Goal: Find specific page/section: Find specific page/section

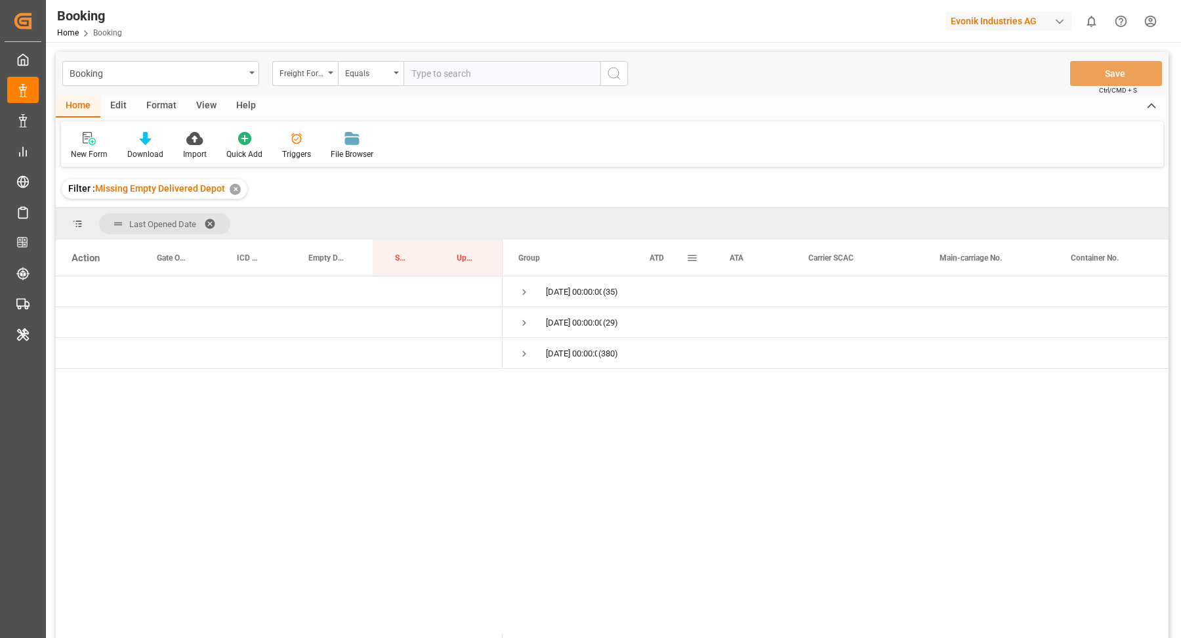
drag, startPoint x: 672, startPoint y: 260, endPoint x: 674, endPoint y: 229, distance: 31.6
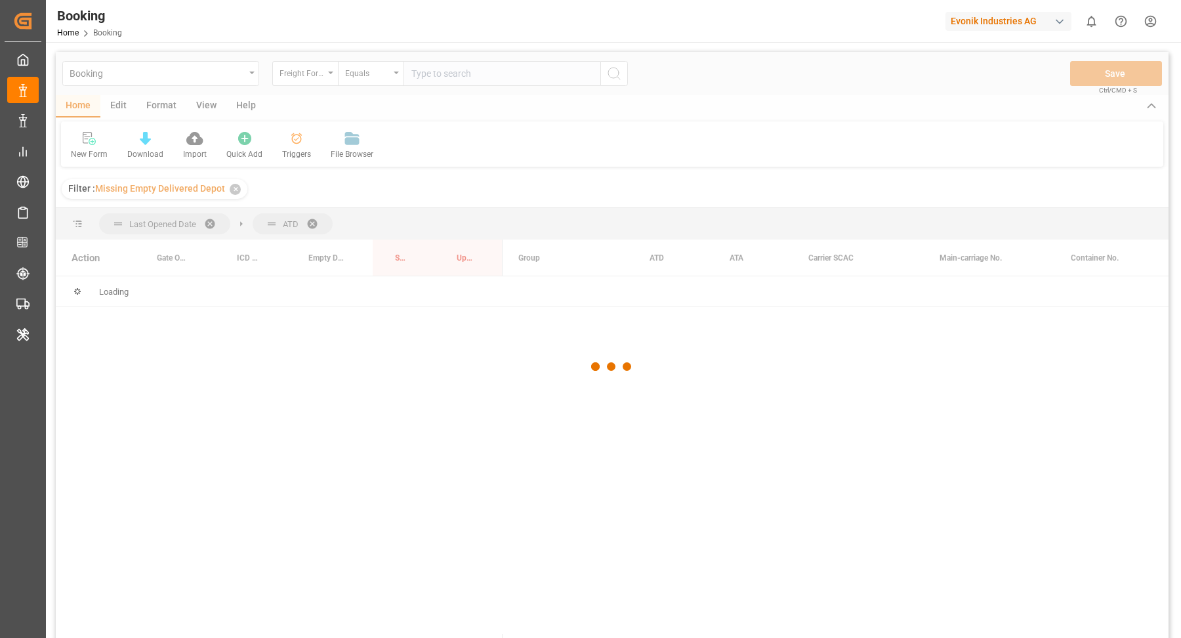
click at [313, 215] on div at bounding box center [612, 367] width 1113 height 630
click at [314, 216] on div at bounding box center [612, 367] width 1113 height 630
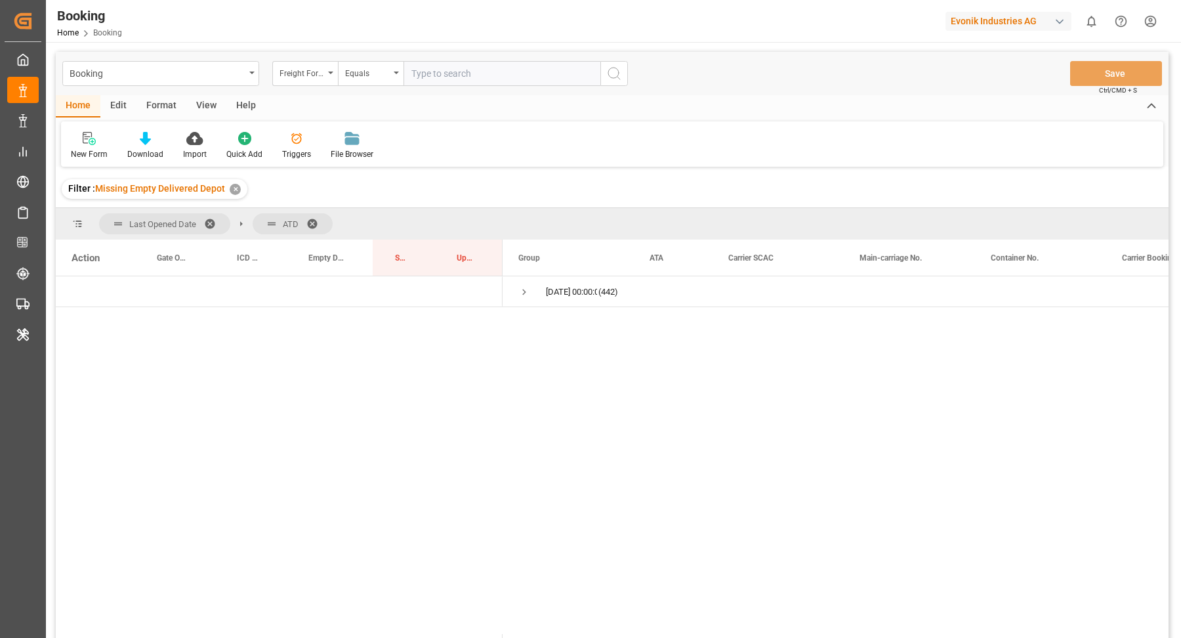
click at [310, 219] on span at bounding box center [316, 224] width 21 height 12
click at [162, 94] on div "Booking Freight Forwarder's Reference No. Equals Save Ctrl/CMD + S" at bounding box center [612, 73] width 1113 height 43
click at [102, 148] on div "New Form" at bounding box center [89, 154] width 37 height 12
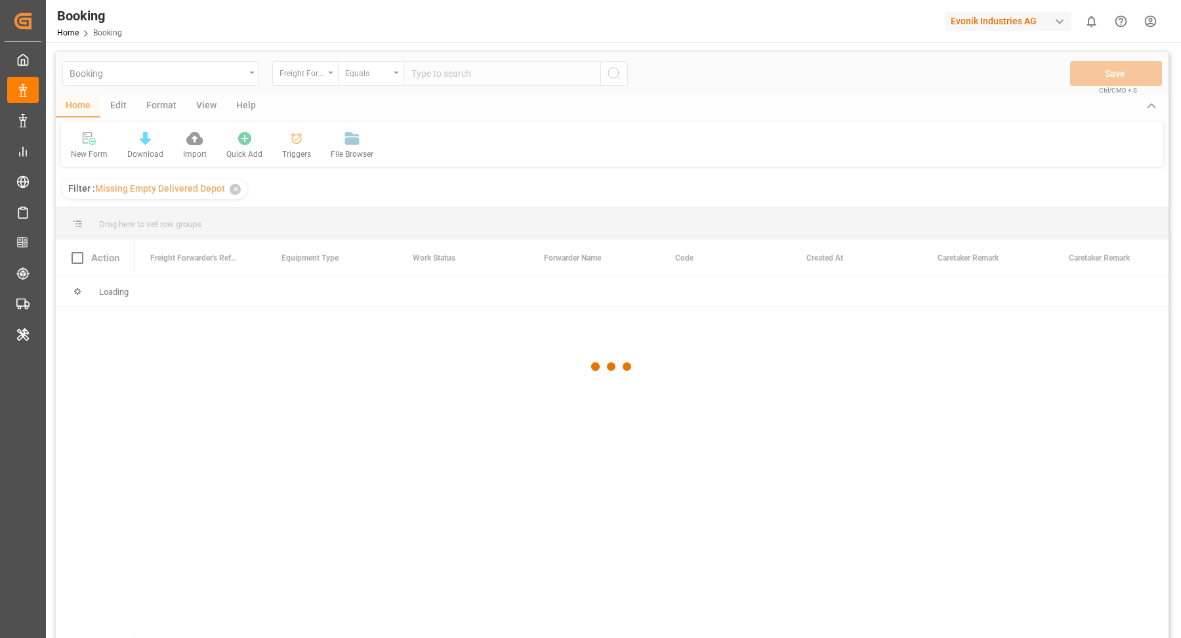
click at [173, 115] on div at bounding box center [612, 367] width 1113 height 630
click at [163, 104] on div at bounding box center [612, 367] width 1113 height 630
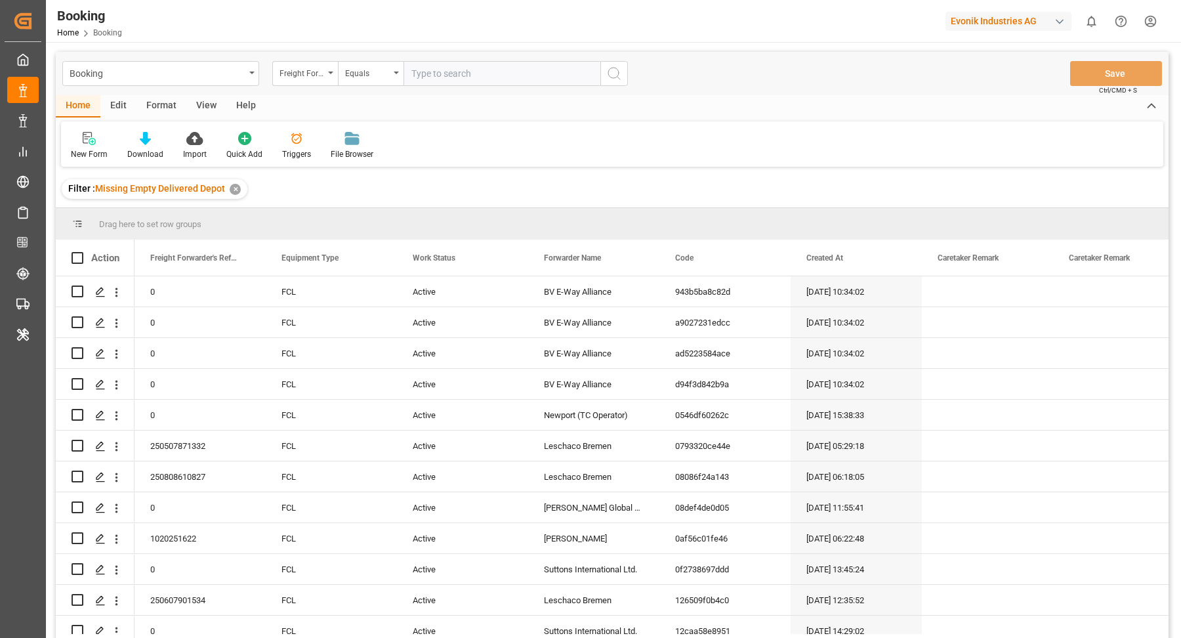
click at [163, 104] on div "Format" at bounding box center [161, 106] width 50 height 22
click at [88, 143] on icon at bounding box center [90, 138] width 12 height 13
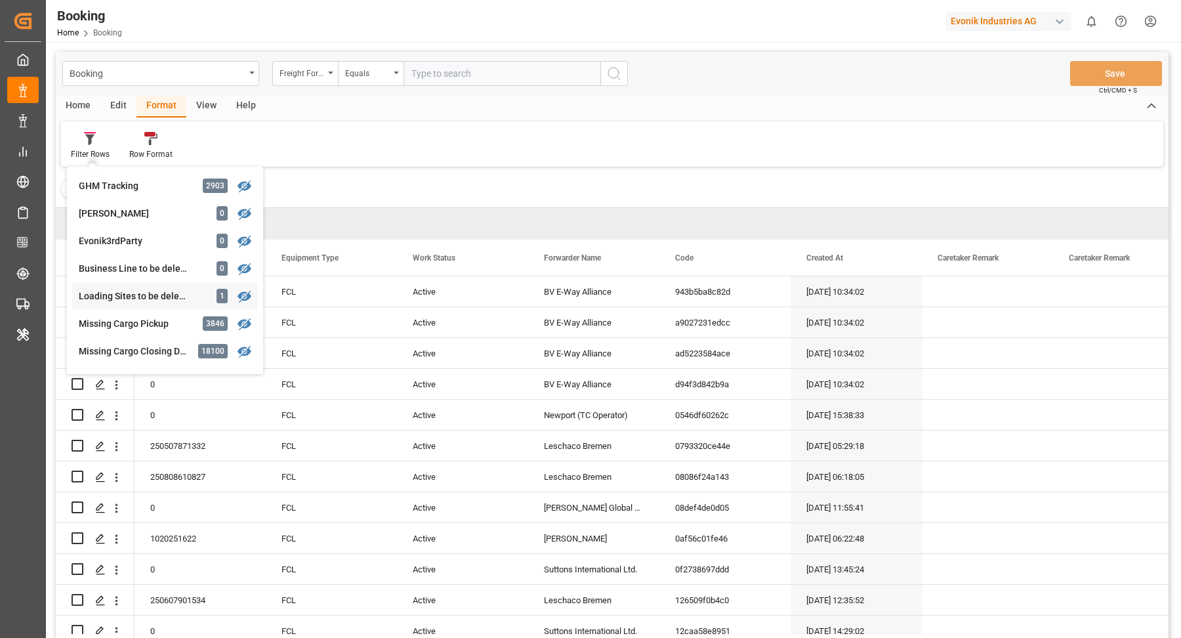
scroll to position [348, 0]
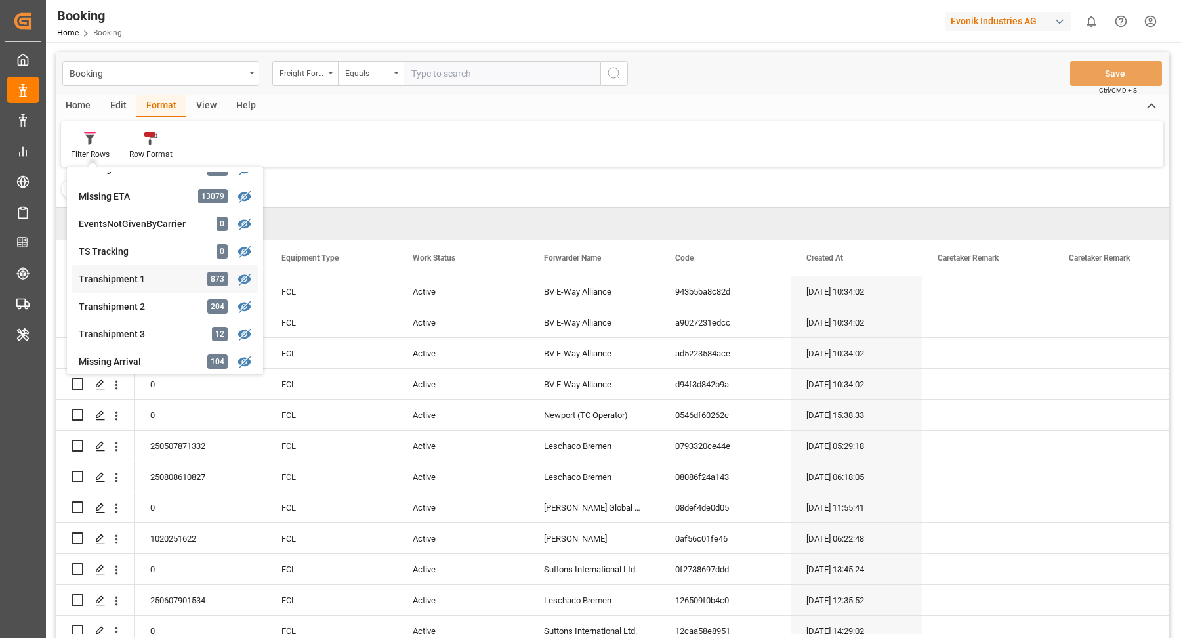
click at [146, 283] on div "Transhipment 1" at bounding box center [136, 279] width 115 height 14
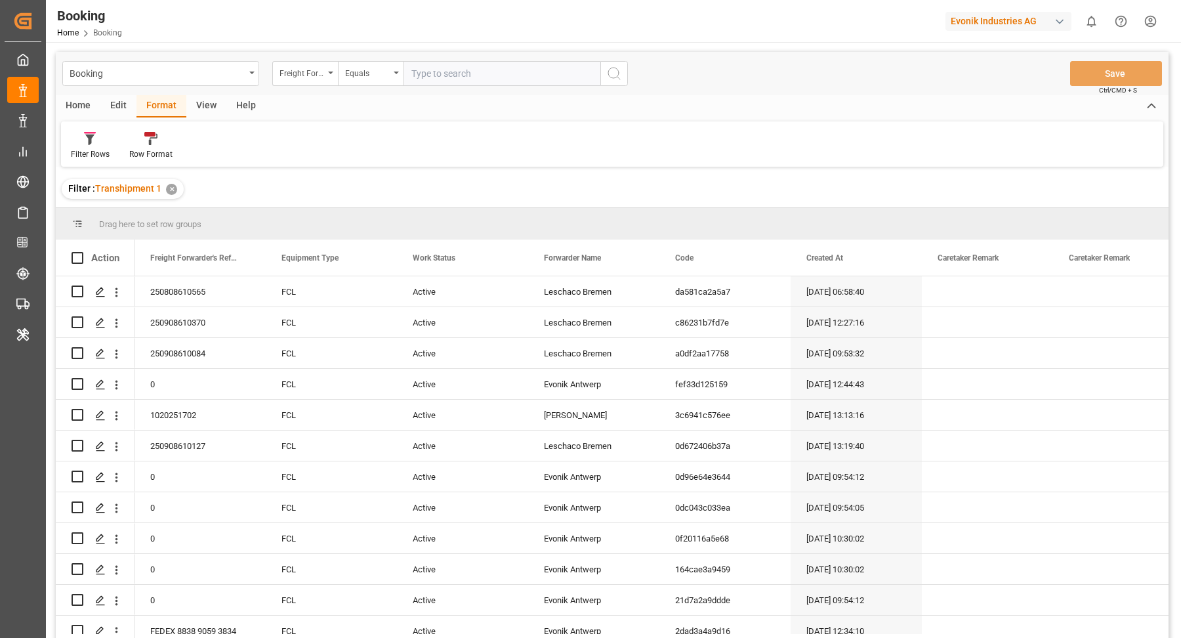
click at [212, 105] on div "View" at bounding box center [206, 106] width 40 height 22
click at [83, 140] on icon at bounding box center [83, 138] width 13 height 13
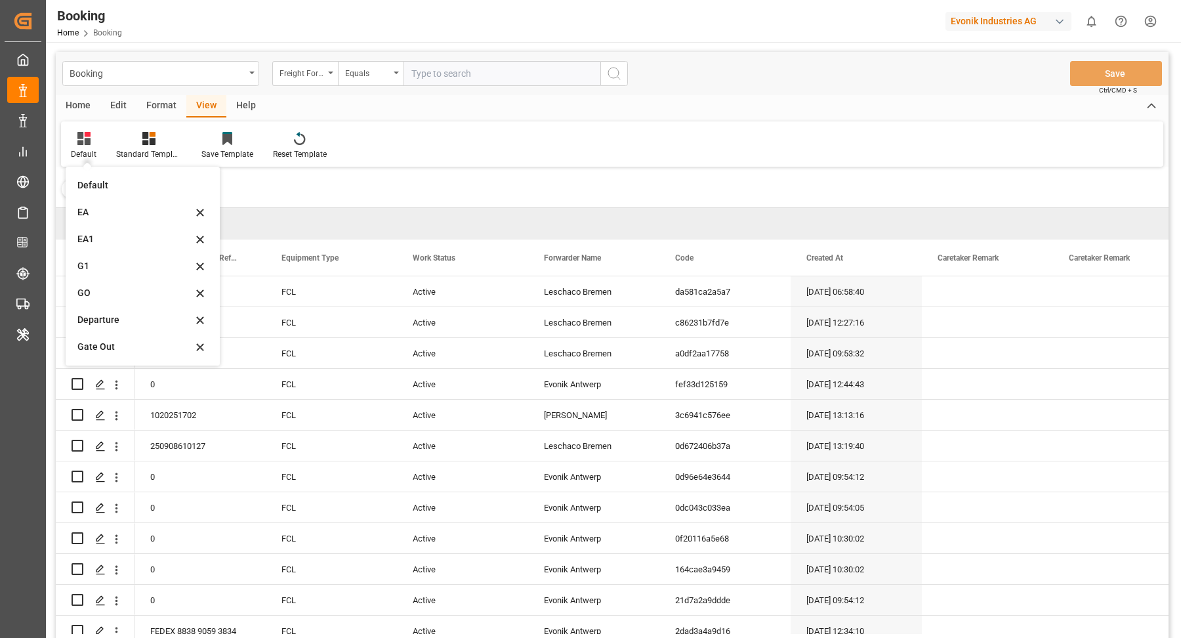
drag, startPoint x: 122, startPoint y: 342, endPoint x: 466, endPoint y: 187, distance: 377.6
click at [122, 342] on div "Gate Out" at bounding box center [134, 347] width 115 height 14
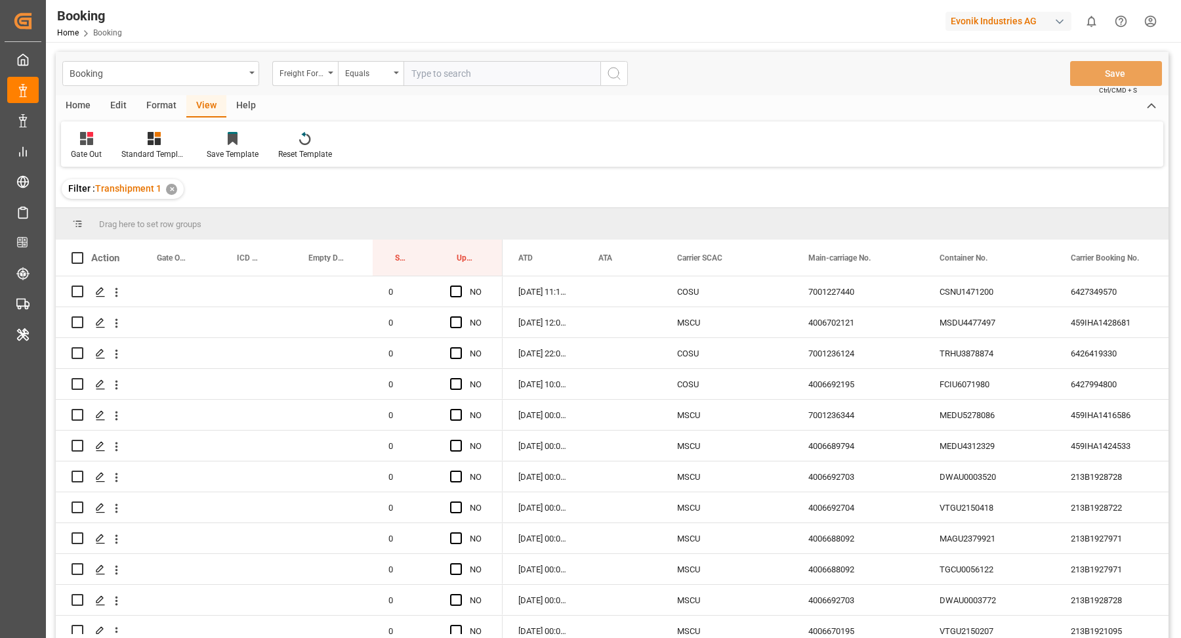
click at [697, 115] on div "Home Edit Format View Help" at bounding box center [612, 106] width 1113 height 22
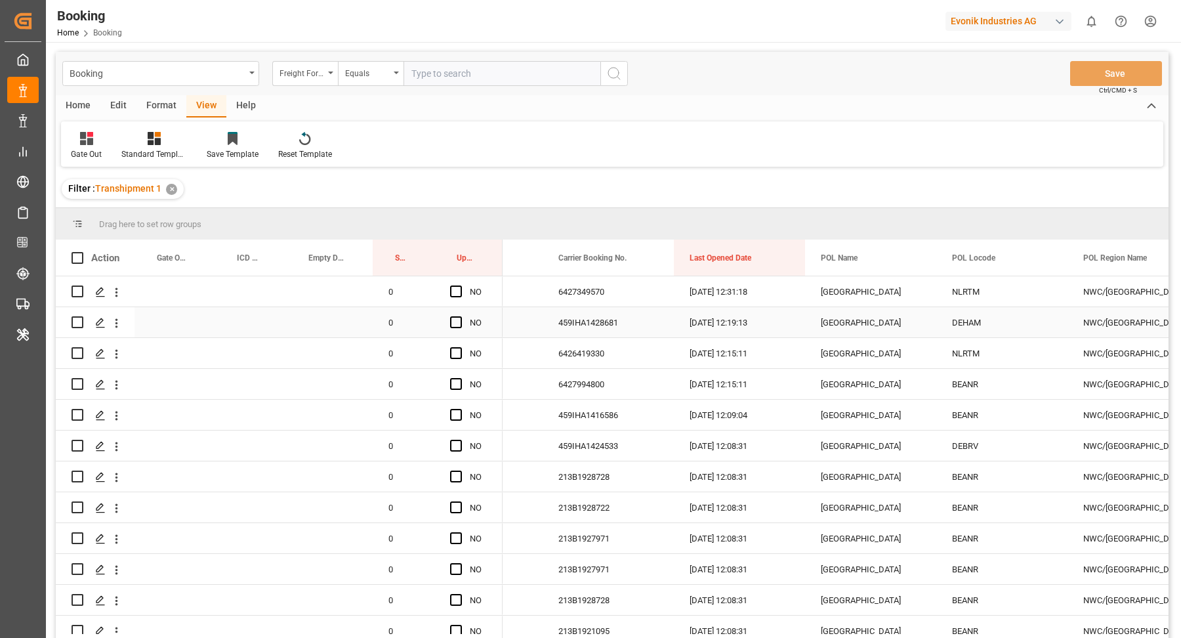
scroll to position [0, 519]
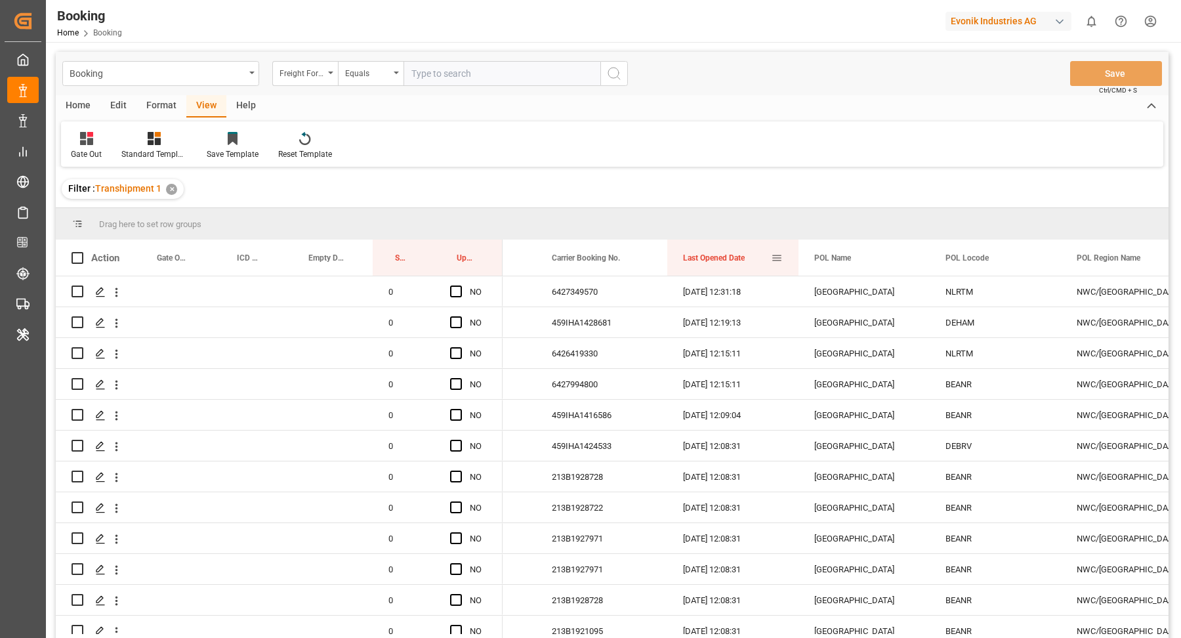
drag, startPoint x: 712, startPoint y: 260, endPoint x: 733, endPoint y: 209, distance: 55.3
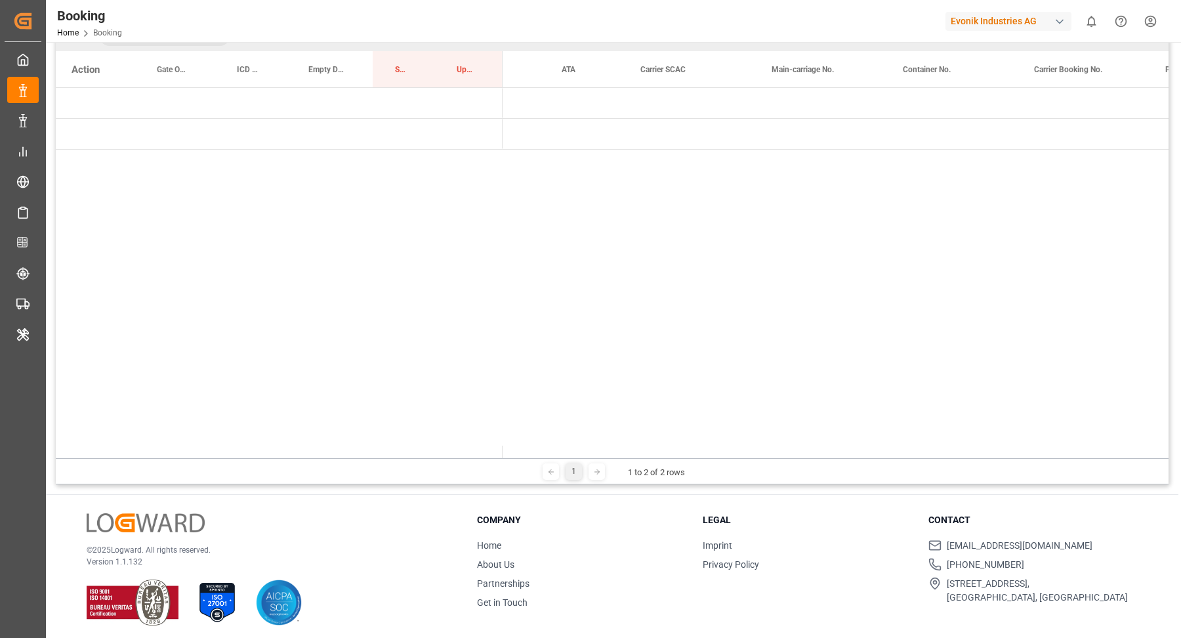
scroll to position [0, 0]
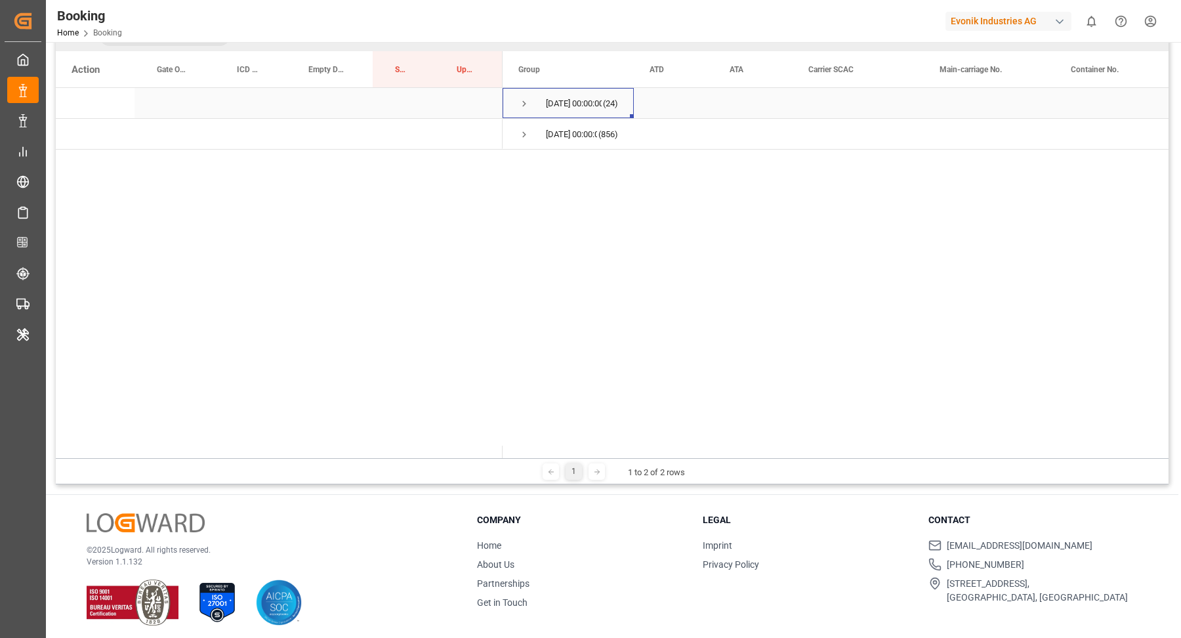
click at [523, 99] on span "Press SPACE to select this row." at bounding box center [524, 104] width 12 height 12
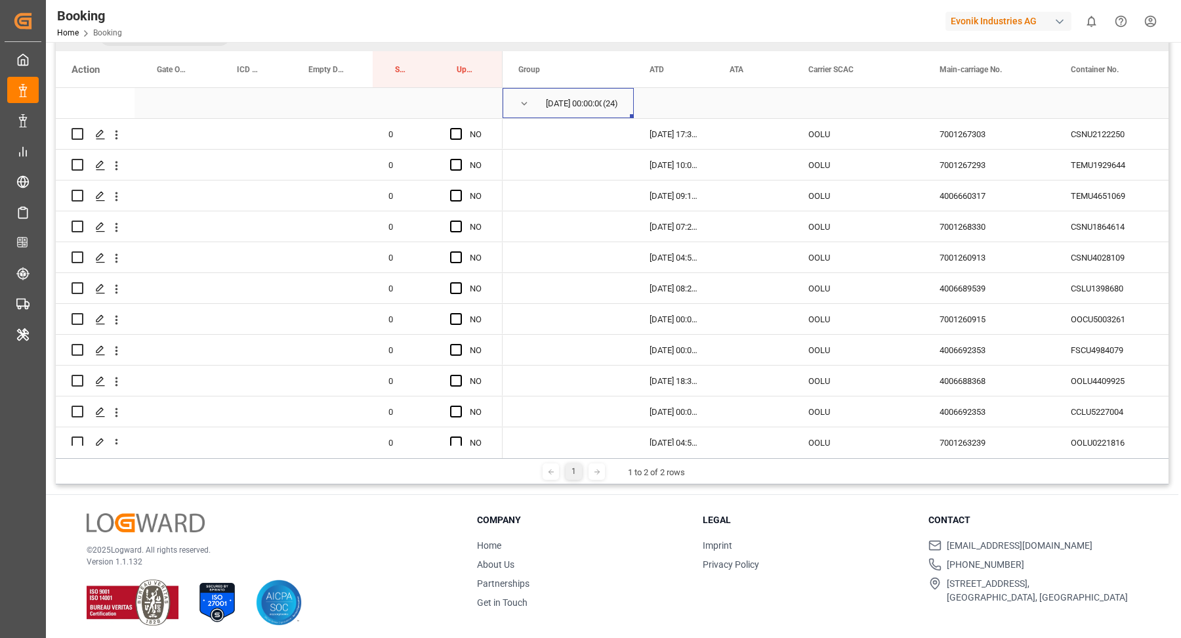
click at [523, 98] on span "Press SPACE to select this row." at bounding box center [524, 104] width 12 height 12
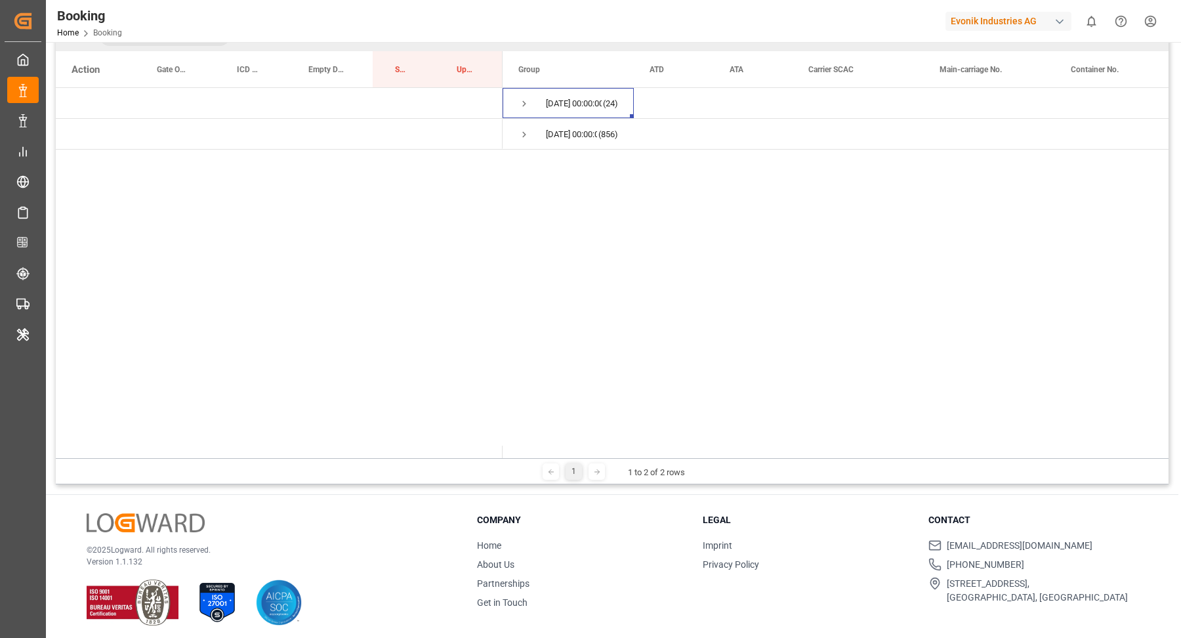
scroll to position [194, 0]
